Goal: Information Seeking & Learning: Compare options

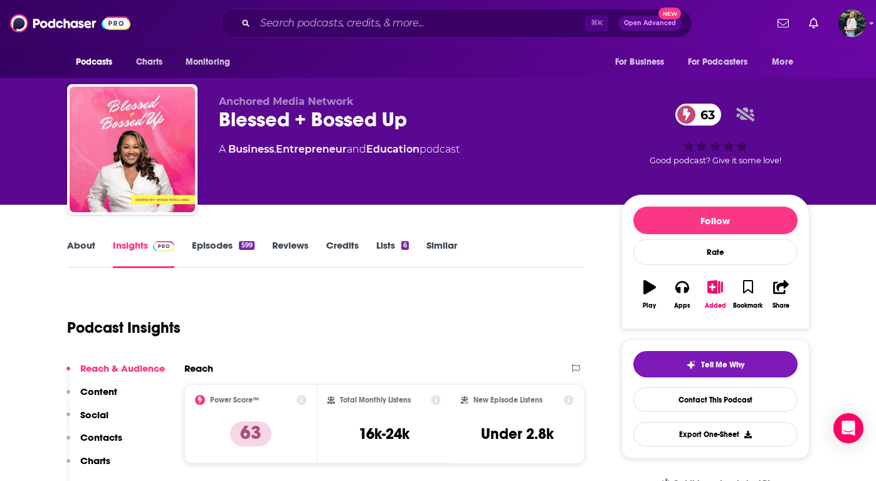
click at [442, 244] on link "Similar" at bounding box center [442, 253] width 31 height 29
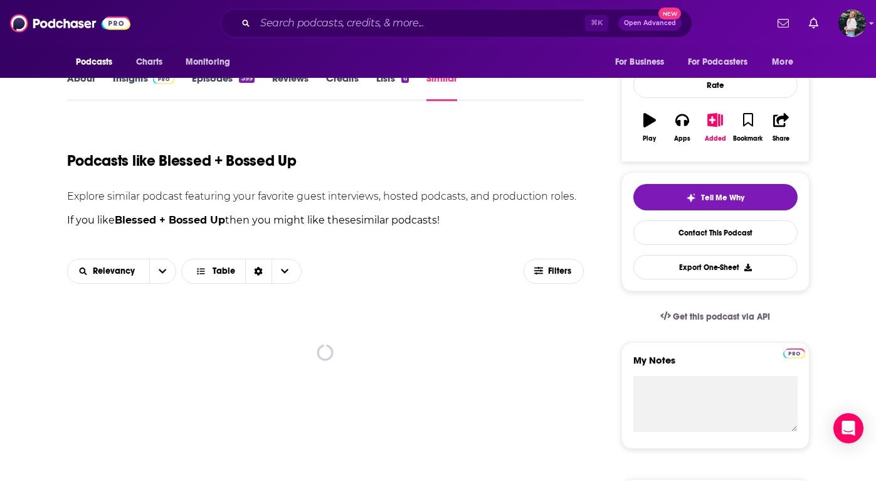
scroll to position [258, 0]
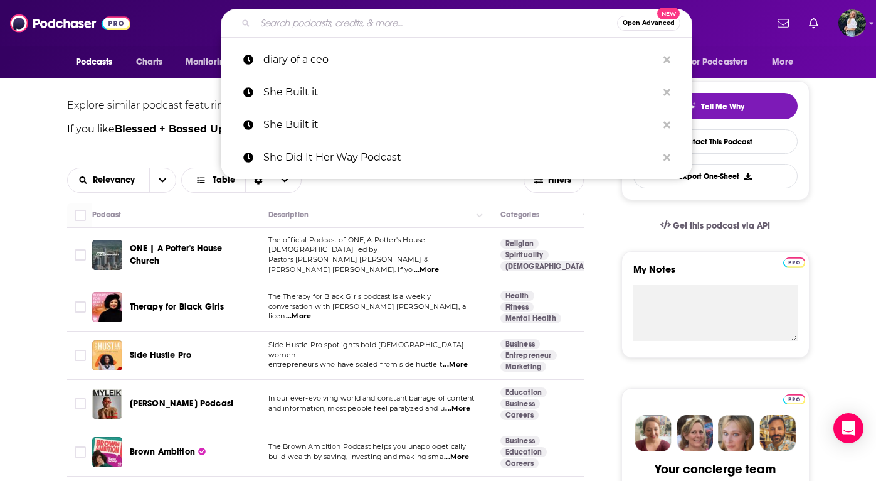
click at [309, 29] on input "Search podcasts, credits, & more..." at bounding box center [436, 23] width 362 height 20
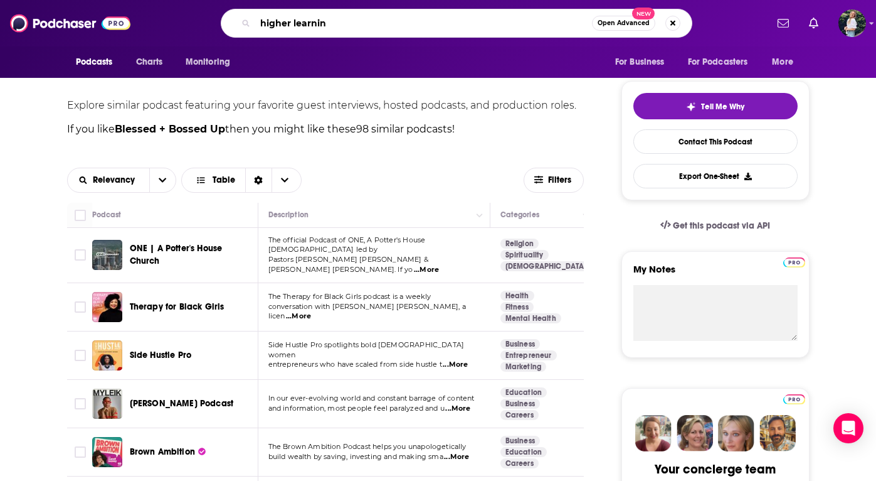
type input "higher learning"
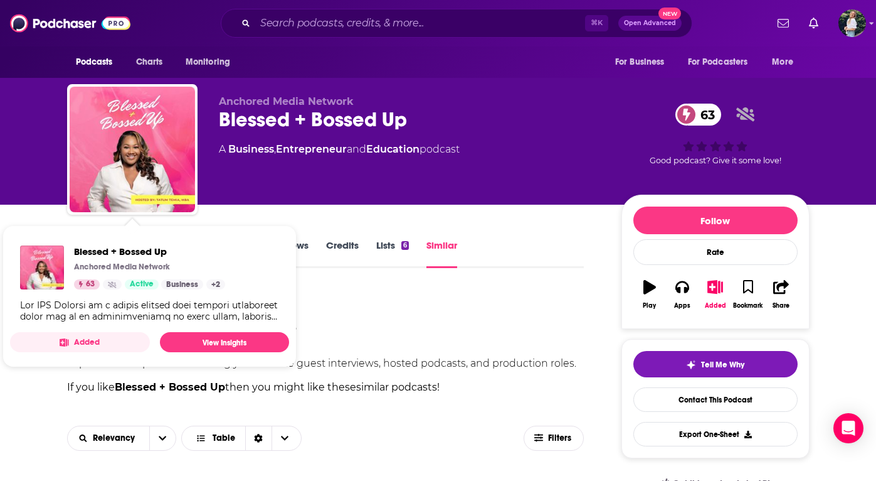
scroll to position [360, 0]
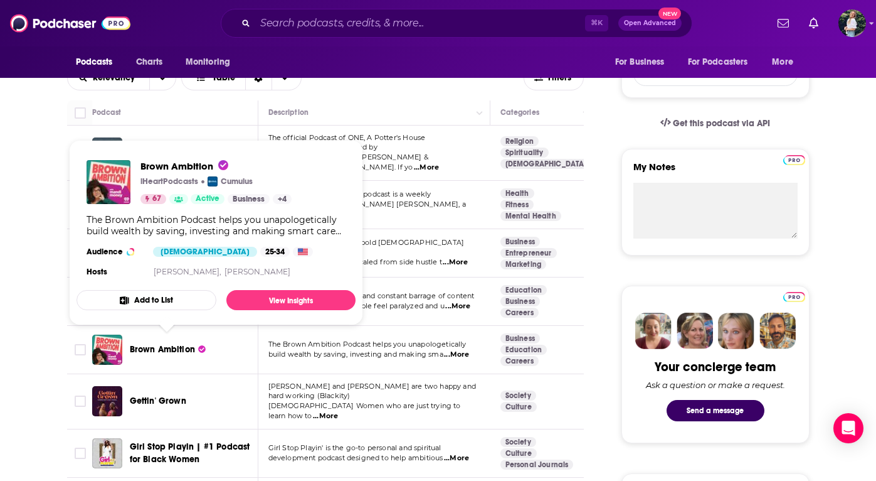
click at [167, 344] on span "Brown Ambition" at bounding box center [162, 349] width 65 height 11
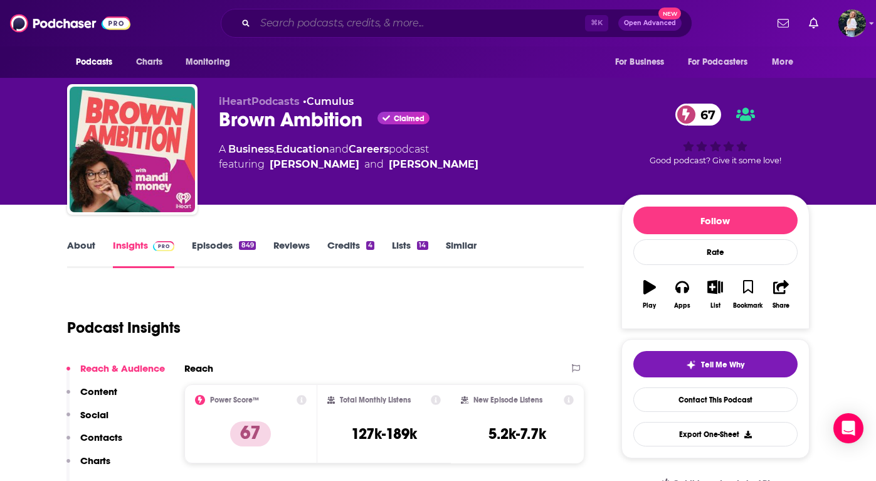
click at [271, 23] on input "Search podcasts, credits, & more..." at bounding box center [420, 23] width 330 height 20
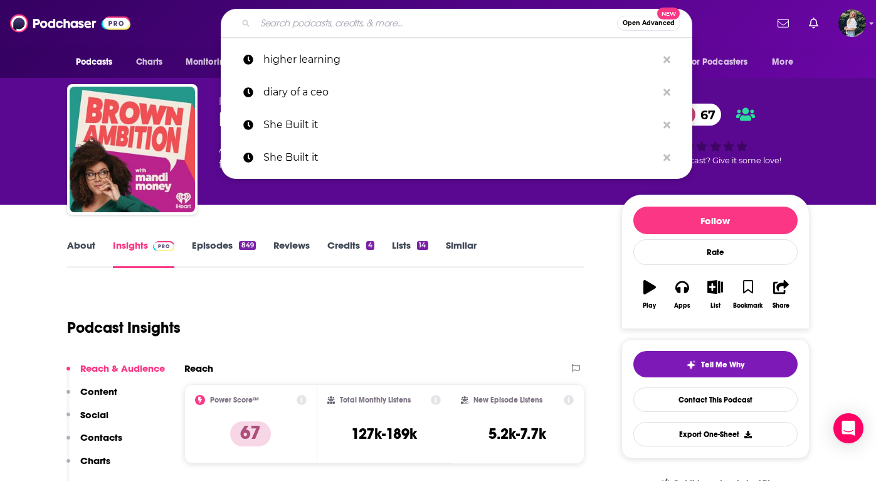
paste input "Higher Learning"
type input "Higher Learning"
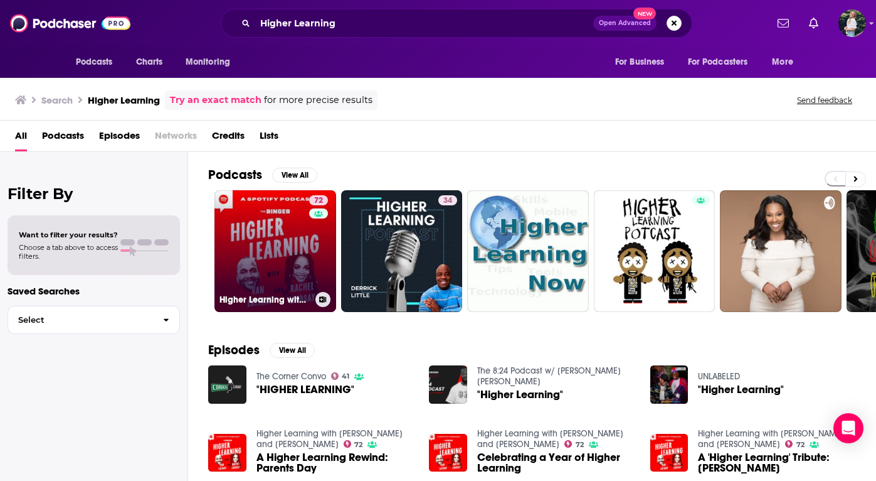
click at [284, 229] on link "72 Higher Learning with [PERSON_NAME] and [PERSON_NAME]" at bounding box center [276, 251] width 122 height 122
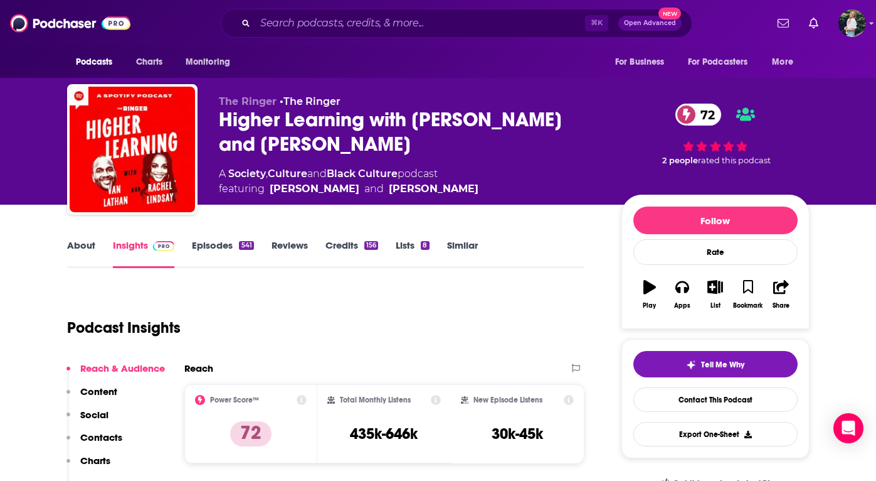
click at [450, 247] on link "Similar" at bounding box center [462, 253] width 31 height 29
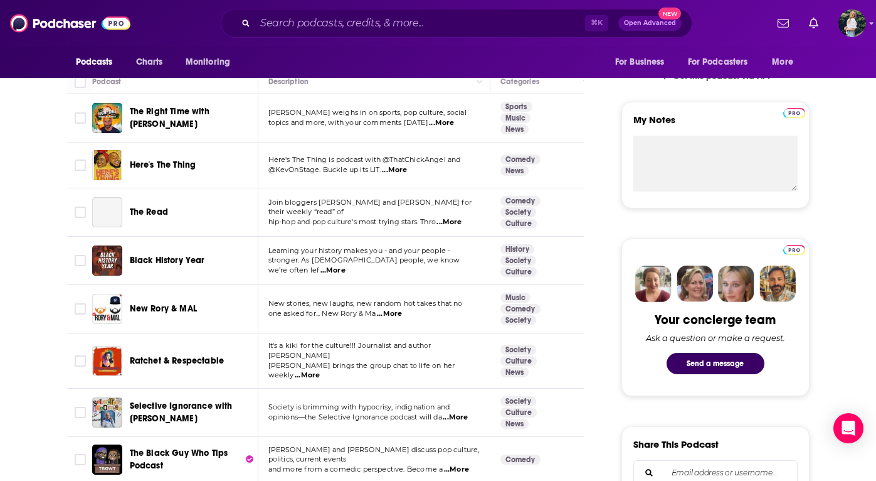
scroll to position [413, 0]
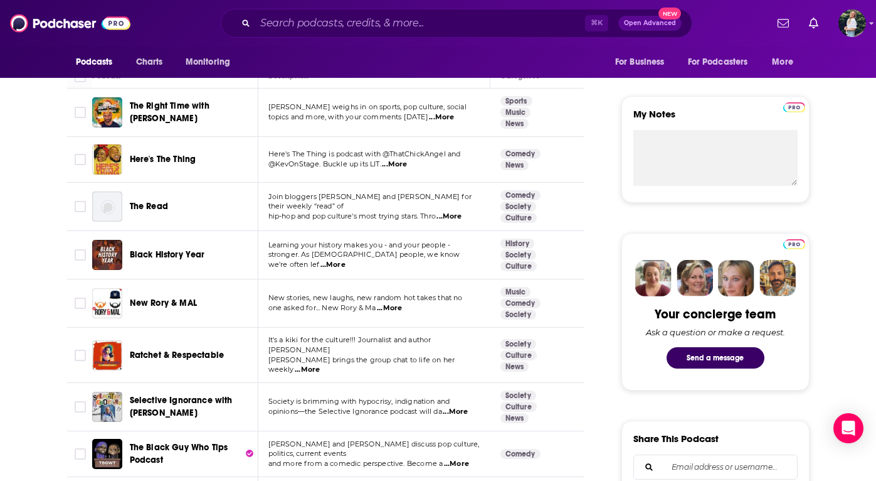
click at [395, 163] on span "...More" at bounding box center [394, 164] width 25 height 10
click at [451, 162] on p "@KevOnStage. Buckle up its LIT. ...More" at bounding box center [373, 164] width 211 height 10
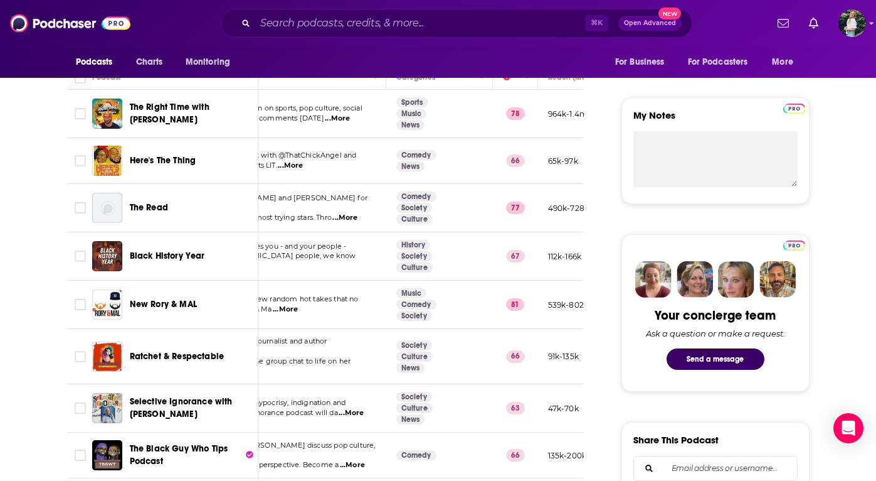
scroll to position [0, 0]
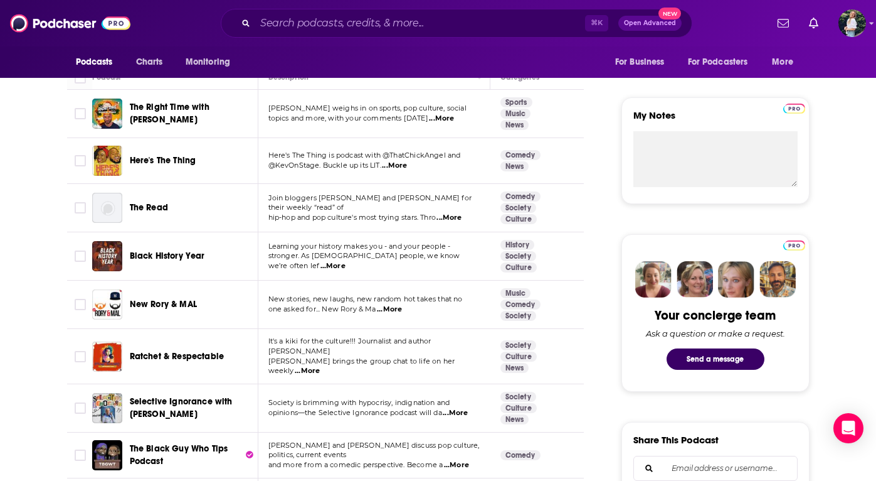
click at [156, 164] on span "Here's The Thing" at bounding box center [163, 160] width 66 height 11
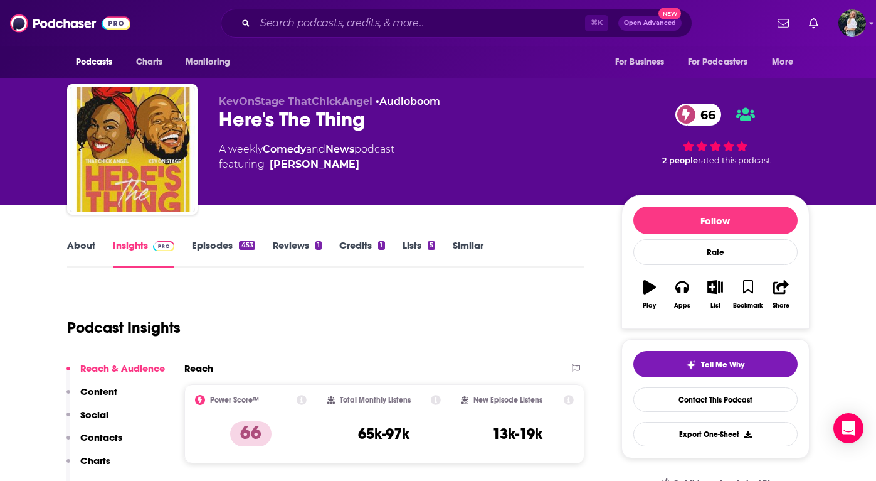
click at [80, 252] on link "About" at bounding box center [81, 253] width 28 height 29
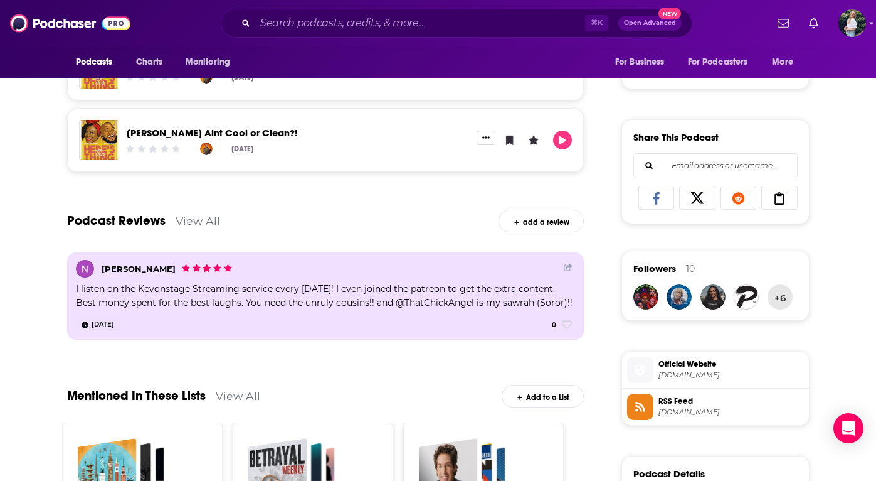
scroll to position [716, 0]
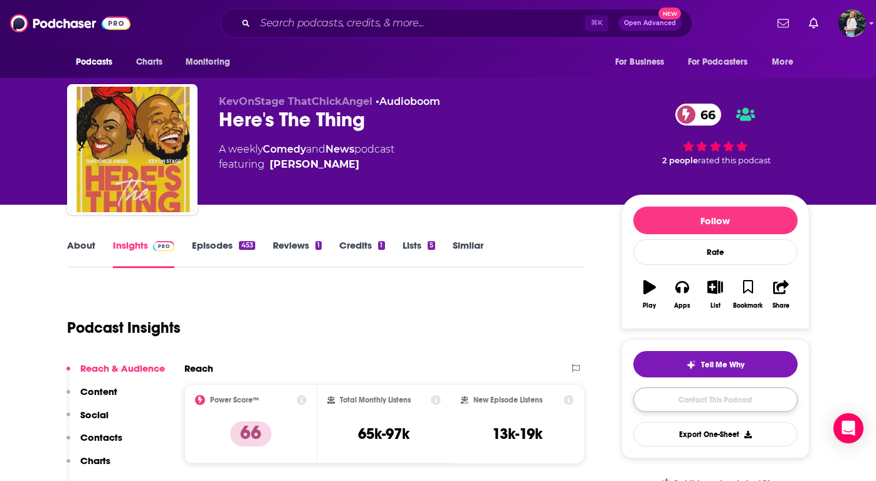
click at [642, 402] on link "Contact This Podcast" at bounding box center [716, 399] width 164 height 24
click at [463, 242] on link "Similar" at bounding box center [468, 253] width 31 height 29
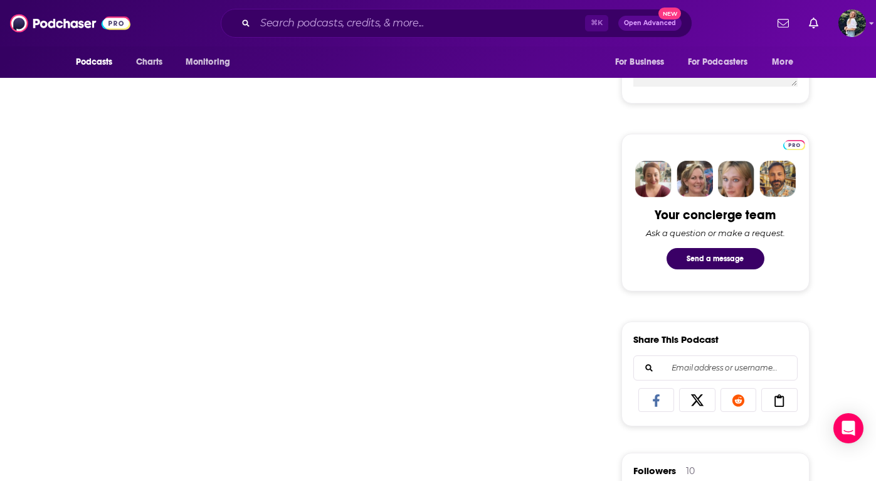
scroll to position [515, 0]
